Goal: Find specific page/section: Find specific page/section

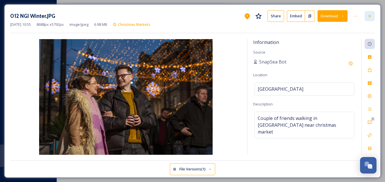
click at [365, 15] on div at bounding box center [370, 16] width 10 height 10
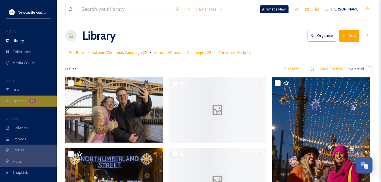
click at [20, 98] on span "Uploads" at bounding box center [19, 100] width 14 height 5
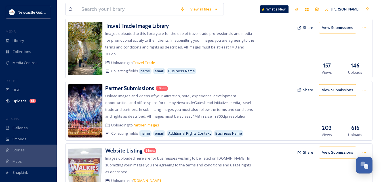
scroll to position [35, 0]
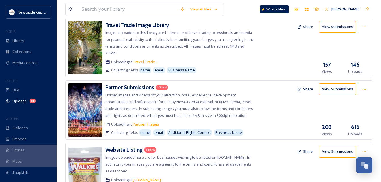
click at [326, 90] on button "View Submissions" at bounding box center [337, 89] width 37 height 12
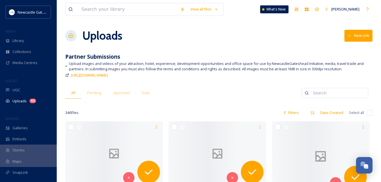
scroll to position [79, 0]
